Goal: Task Accomplishment & Management: Use online tool/utility

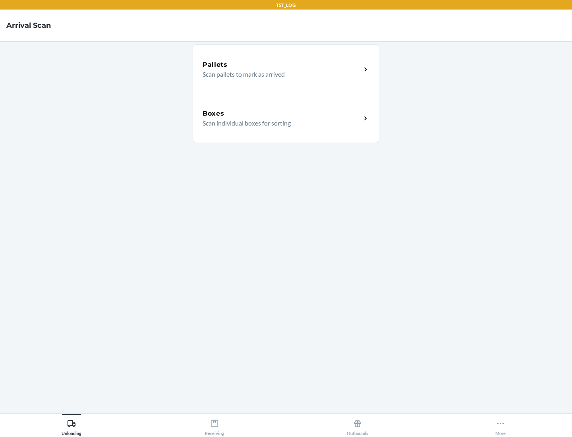
click at [282, 114] on div "Boxes" at bounding box center [282, 114] width 158 height 10
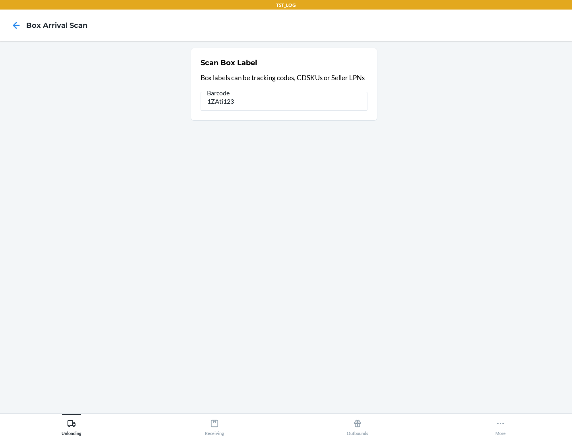
type input "1ZAti123"
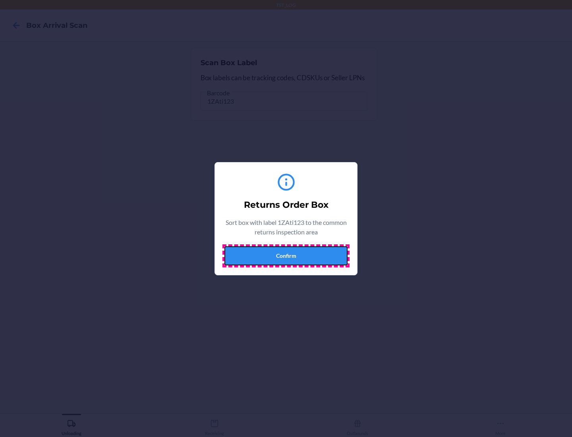
click at [286, 255] on button "Confirm" at bounding box center [285, 255] width 123 height 19
